Goal: Transaction & Acquisition: Subscribe to service/newsletter

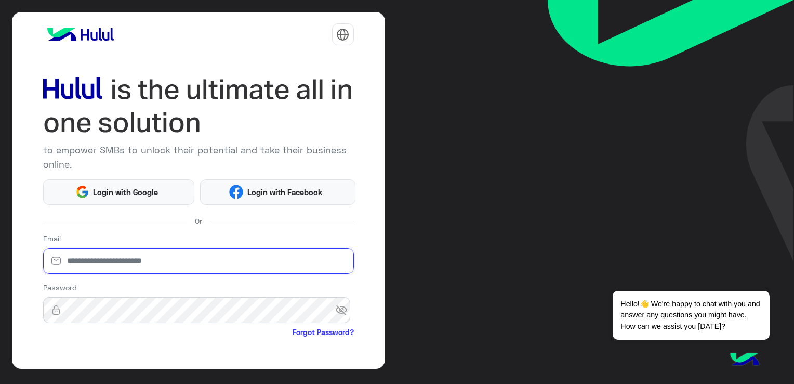
click at [154, 266] on input "email" at bounding box center [198, 261] width 311 height 26
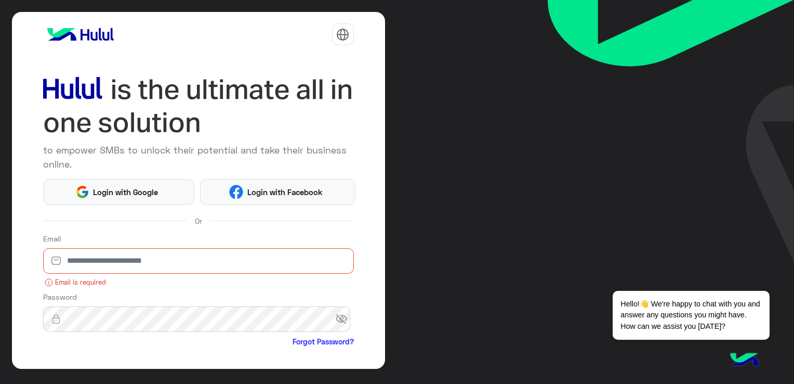
click at [351, 221] on div "to empower SMBs to unlock their potential and take their business online. Login…" at bounding box center [198, 190] width 373 height 357
click at [152, 261] on input "email" at bounding box center [198, 261] width 311 height 26
type input "**********"
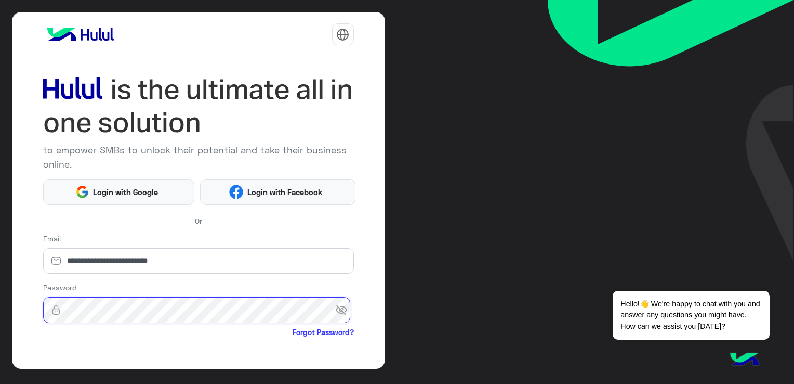
scroll to position [84, 0]
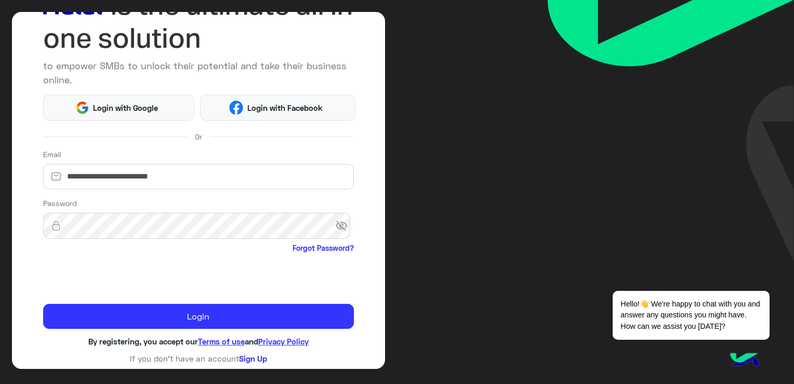
click at [260, 355] on div "**********" at bounding box center [198, 190] width 373 height 357
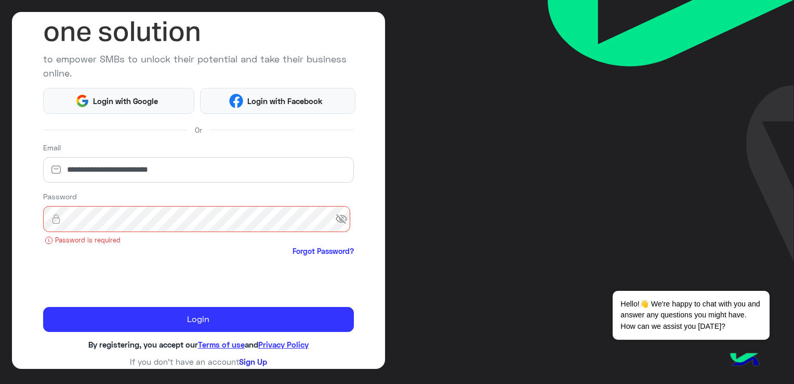
scroll to position [94, 0]
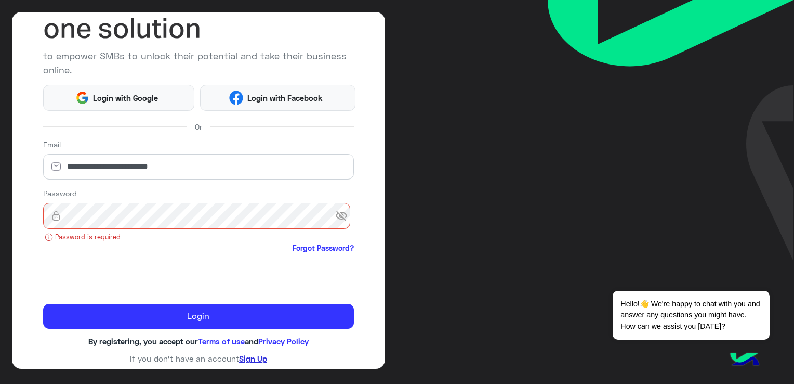
click at [241, 354] on link "Sign Up" at bounding box center [253, 357] width 28 height 9
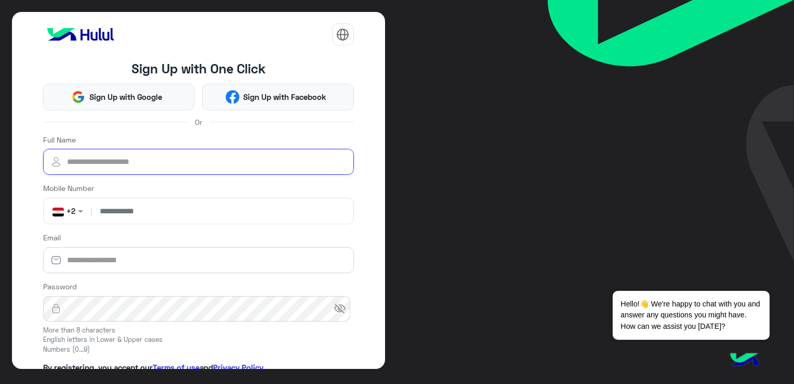
click at [141, 162] on input "Full Name" at bounding box center [198, 162] width 311 height 26
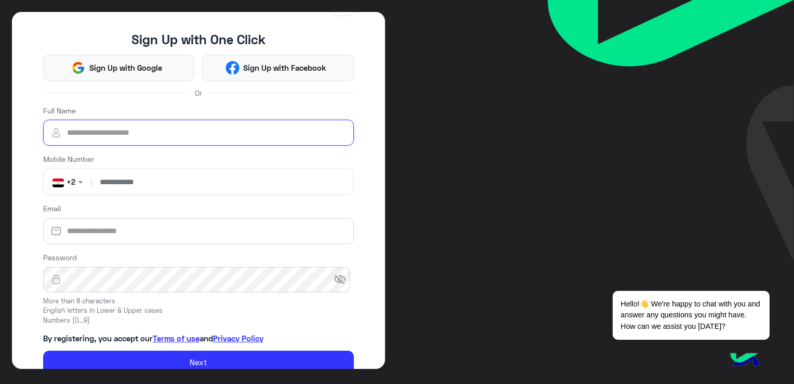
scroll to position [52, 0]
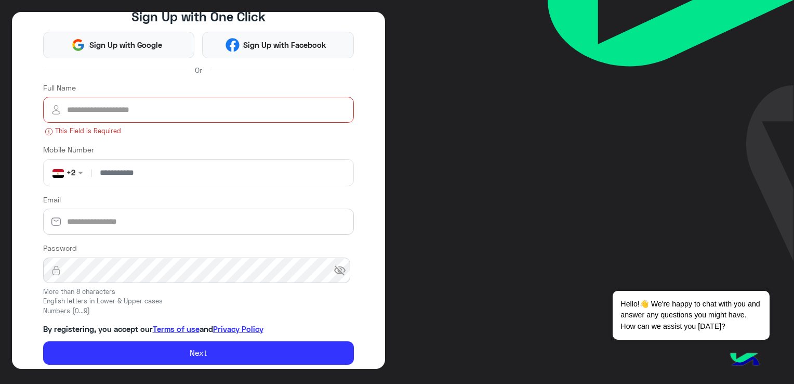
click at [172, 103] on input "Full Name" at bounding box center [198, 110] width 311 height 26
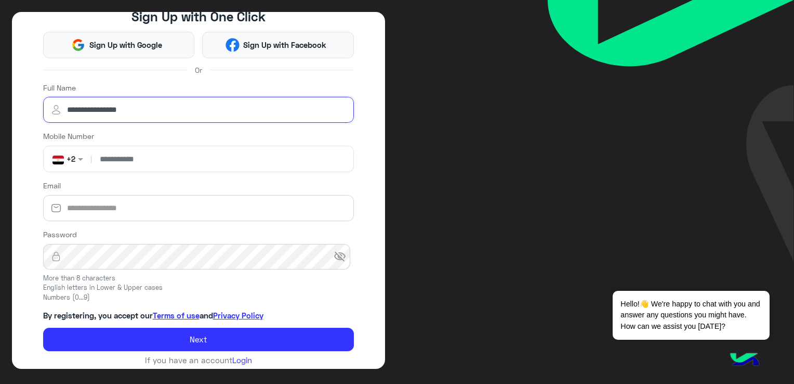
type input "**********"
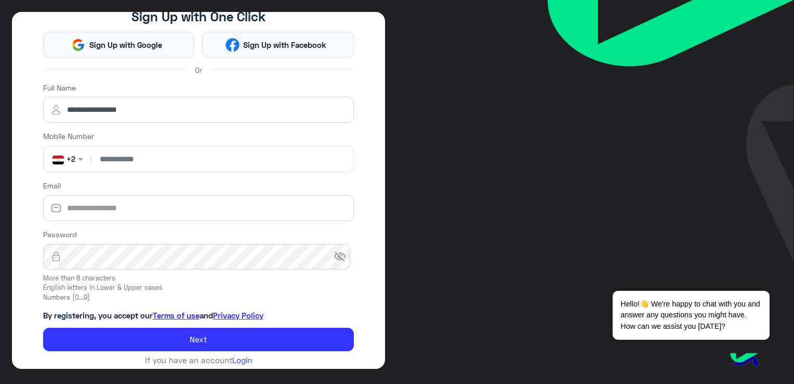
click at [167, 155] on input "number" at bounding box center [222, 159] width 256 height 26
type input "**********"
click at [124, 193] on div "Email" at bounding box center [198, 200] width 311 height 41
click at [123, 213] on input "Email" at bounding box center [198, 208] width 311 height 26
type input "**********"
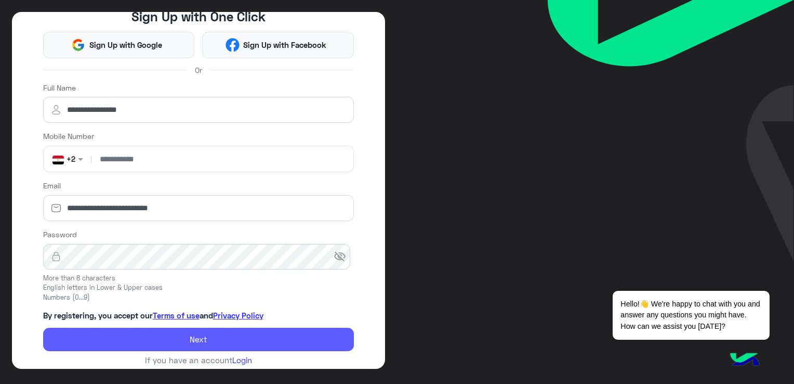
click at [274, 335] on button "Next" at bounding box center [198, 339] width 311 height 24
click at [214, 340] on button "Next" at bounding box center [198, 339] width 311 height 24
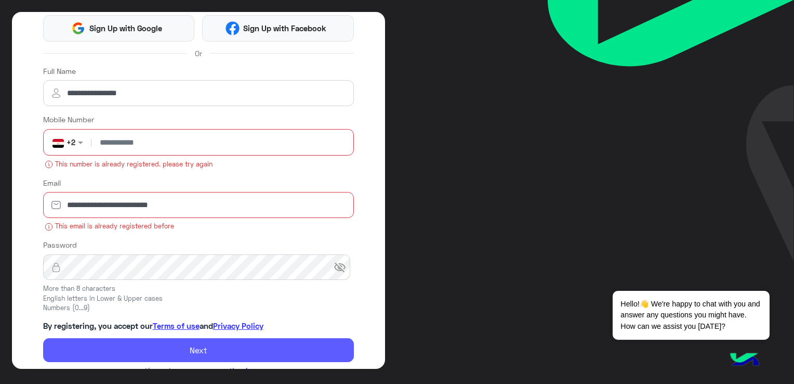
scroll to position [85, 0]
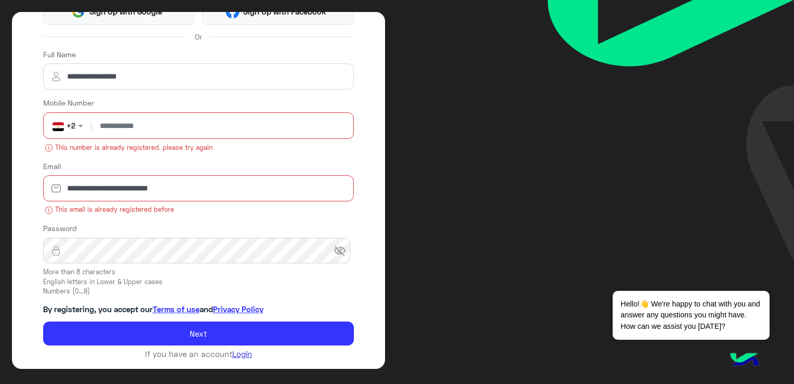
click at [237, 353] on link "Login" at bounding box center [242, 353] width 20 height 9
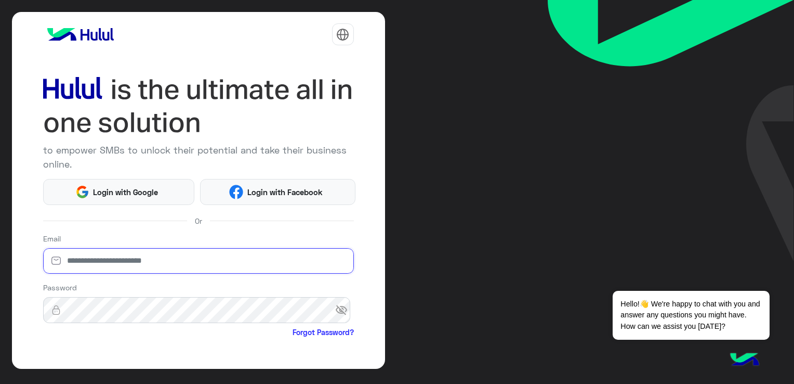
click at [194, 259] on input "email" at bounding box center [198, 261] width 311 height 26
type input "**********"
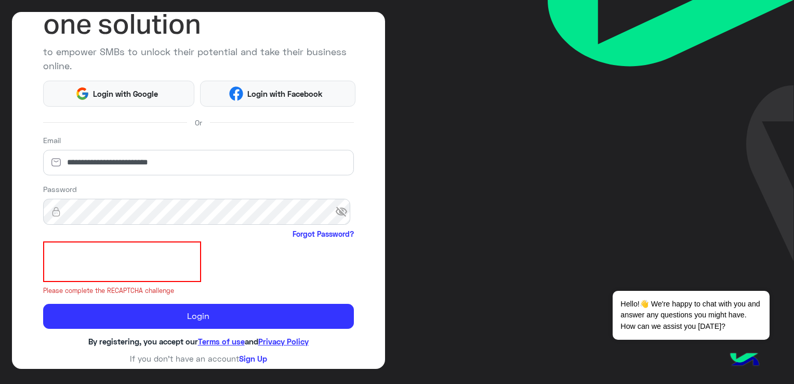
scroll to position [85, 0]
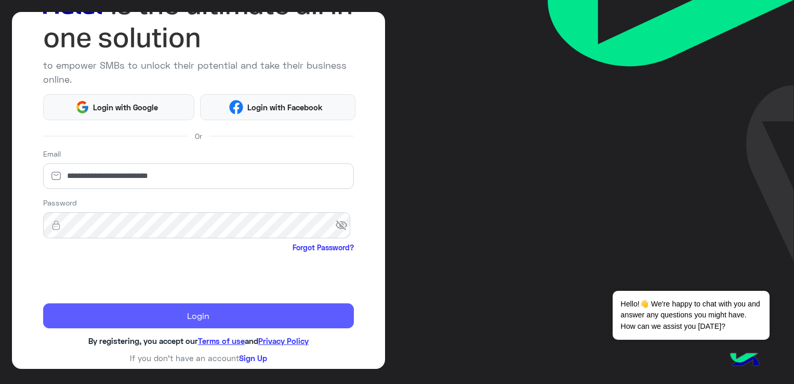
click at [147, 321] on button "Login" at bounding box center [198, 315] width 311 height 25
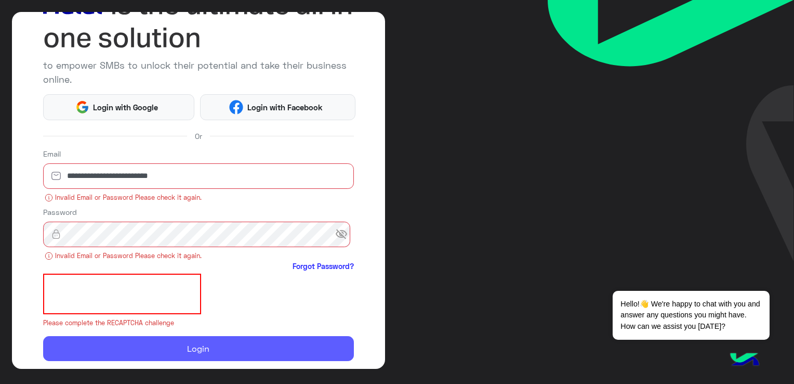
scroll to position [117, 0]
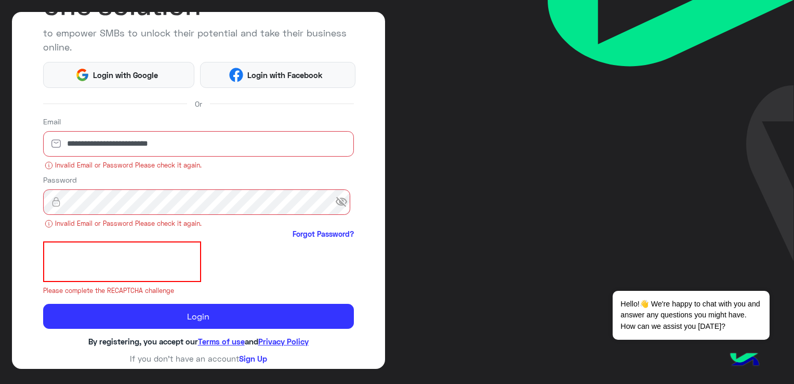
click at [337, 196] on span "visibility_off" at bounding box center [344, 202] width 19 height 19
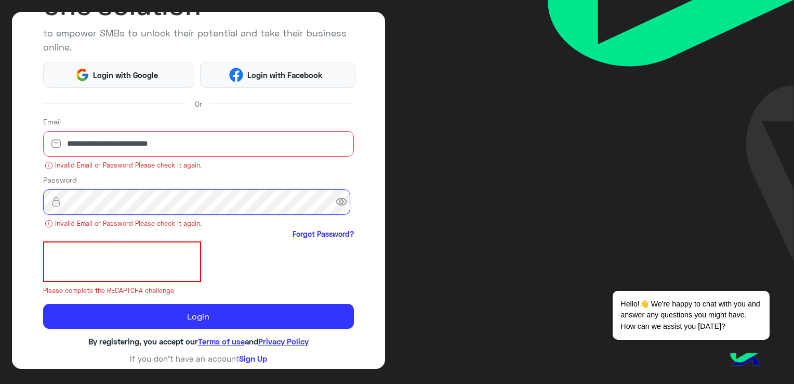
scroll to position [98, 0]
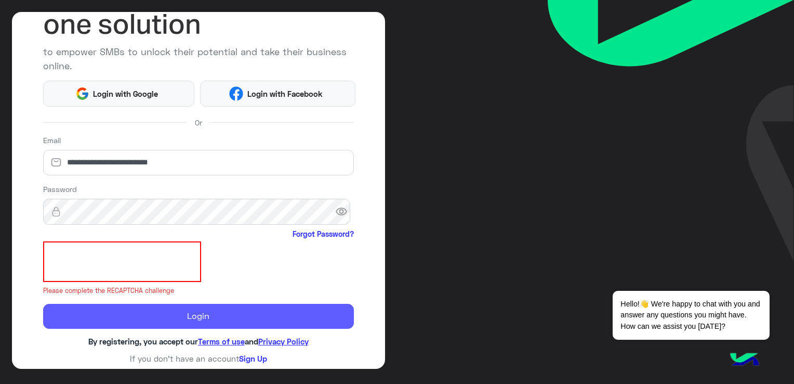
click at [226, 307] on button "Login" at bounding box center [198, 316] width 311 height 25
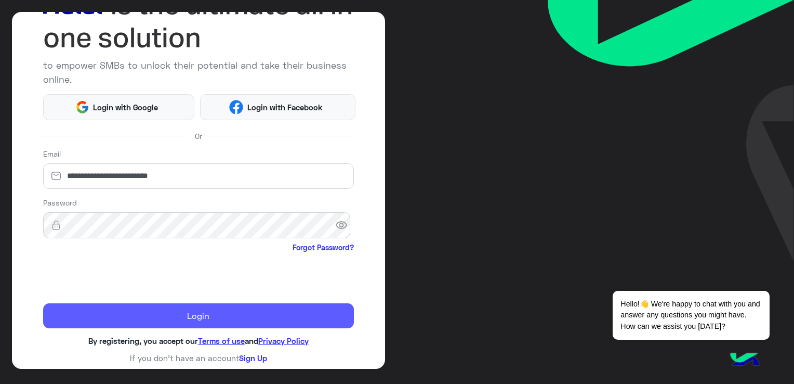
click at [231, 315] on button "Login" at bounding box center [198, 315] width 311 height 25
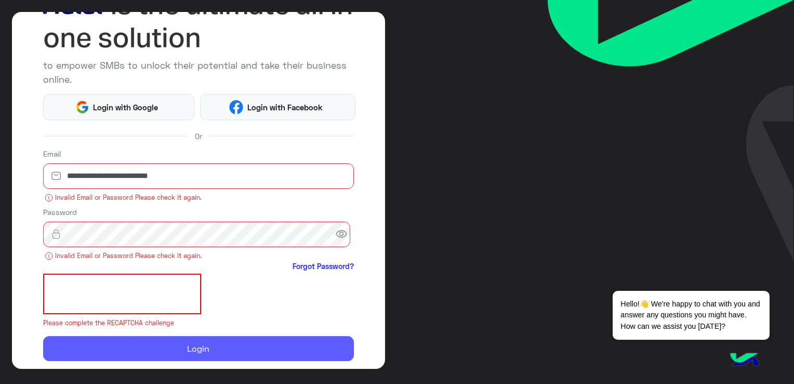
scroll to position [117, 0]
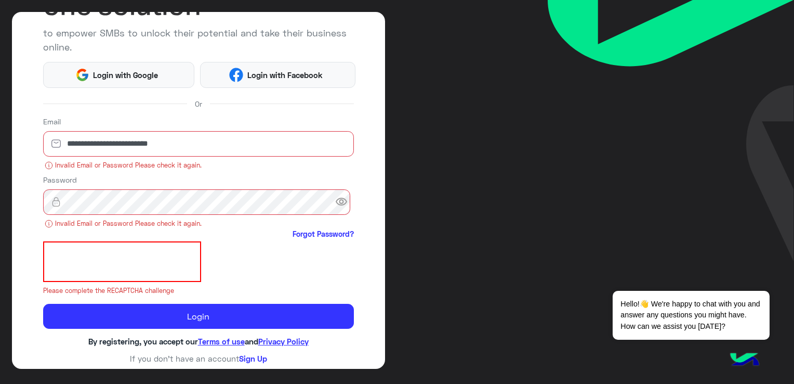
click at [335, 196] on span "visibility" at bounding box center [344, 202] width 19 height 19
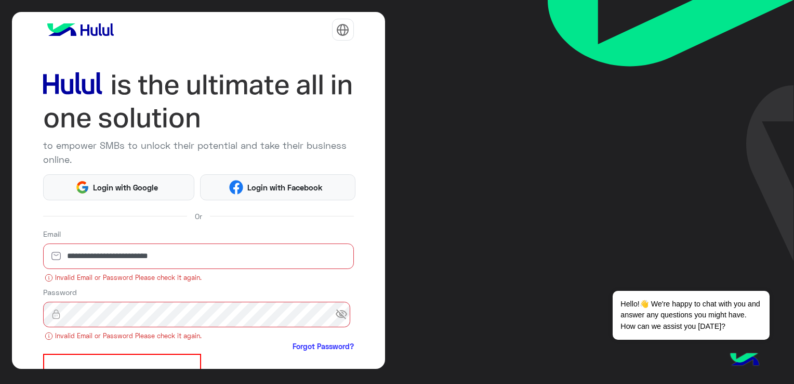
scroll to position [0, 0]
